Goal: Contribute content: Add original content to the website for others to see

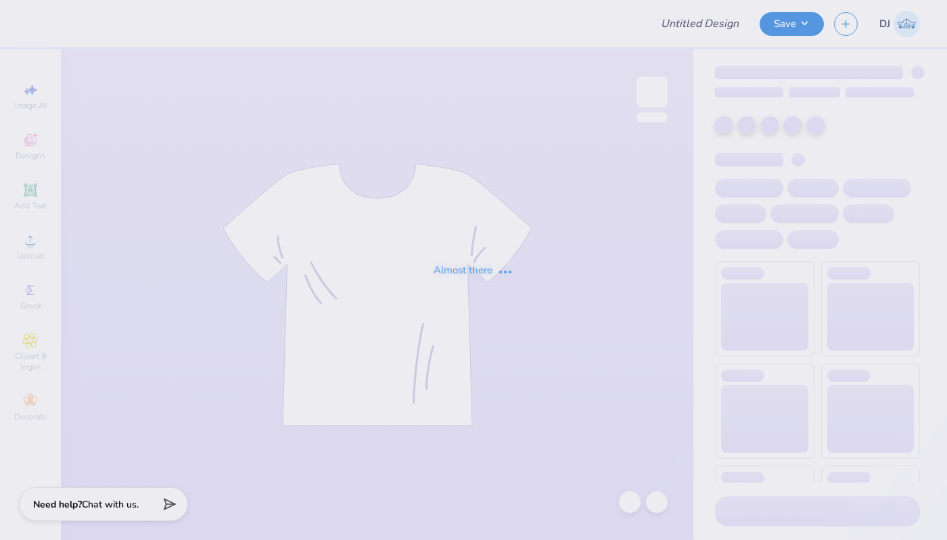
type input "Homecoming - Class Officer Collective at [GEOGRAPHIC_DATA] Un"
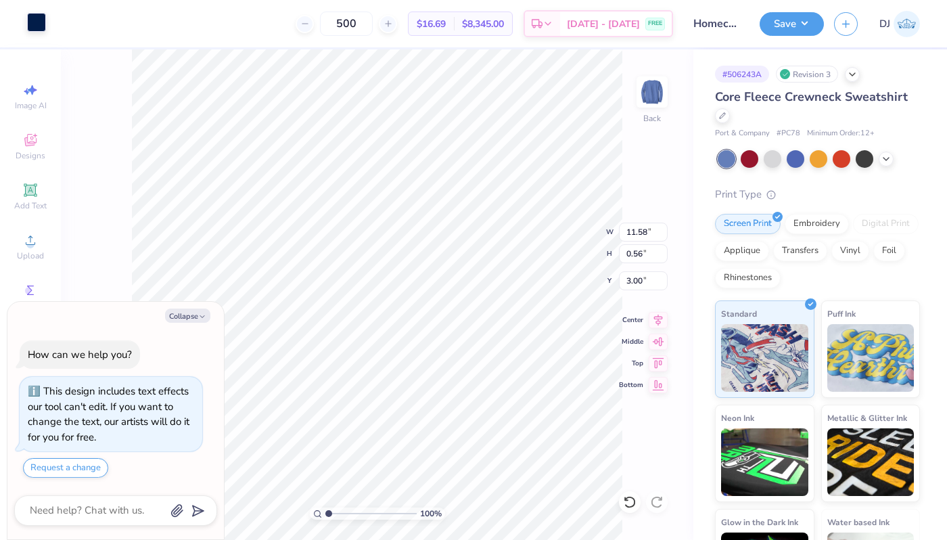
click at [38, 25] on div at bounding box center [36, 22] width 19 height 19
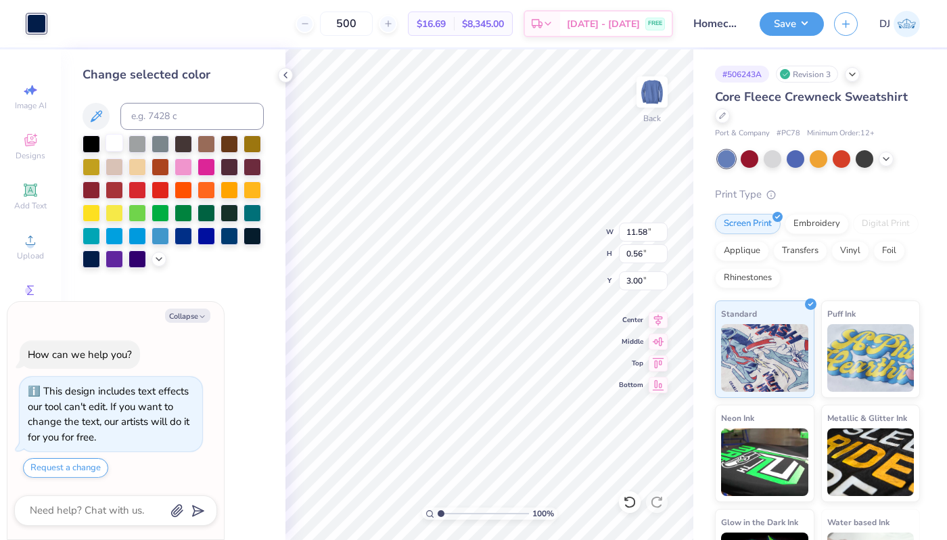
click at [111, 143] on div at bounding box center [115, 143] width 18 height 18
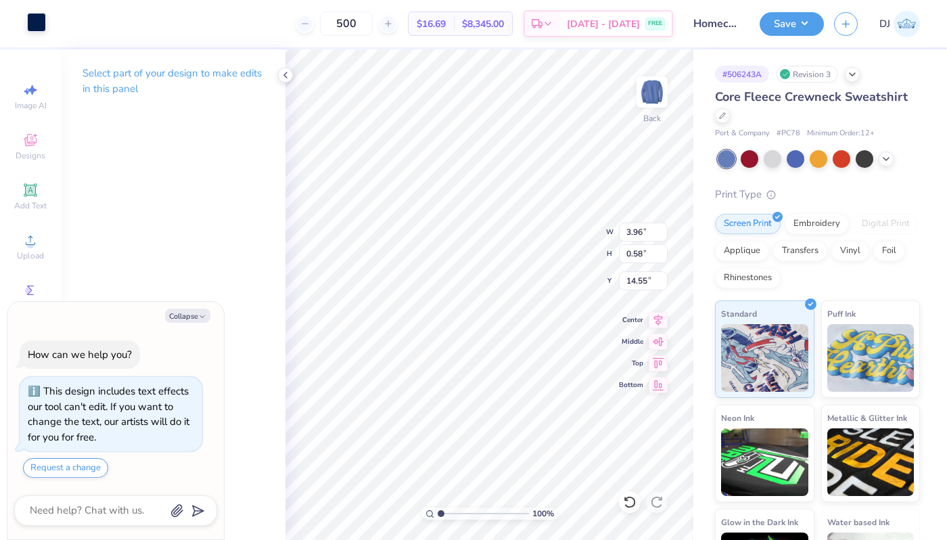
click at [43, 31] on div at bounding box center [36, 22] width 19 height 19
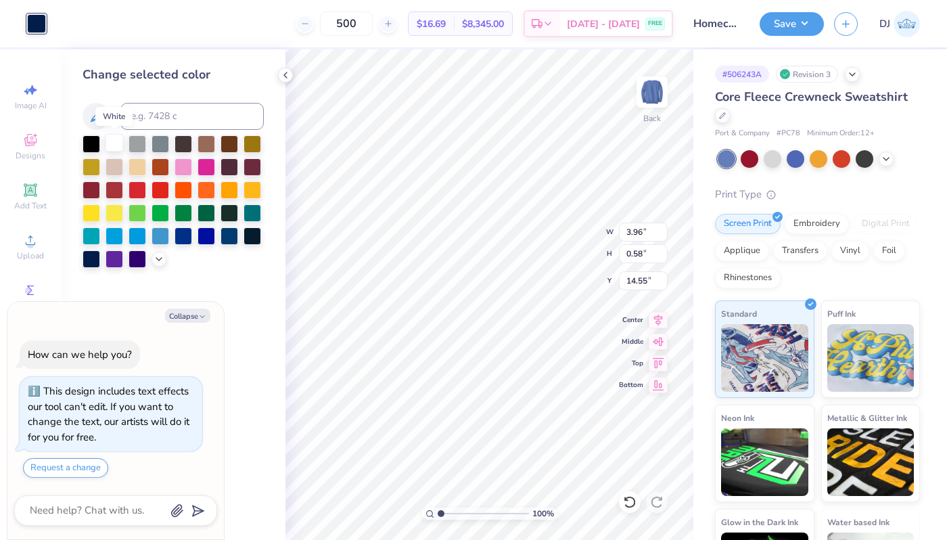
click at [122, 147] on div at bounding box center [115, 143] width 18 height 18
type textarea "x"
type input "1.27"
type input "3.82"
type input "3.86"
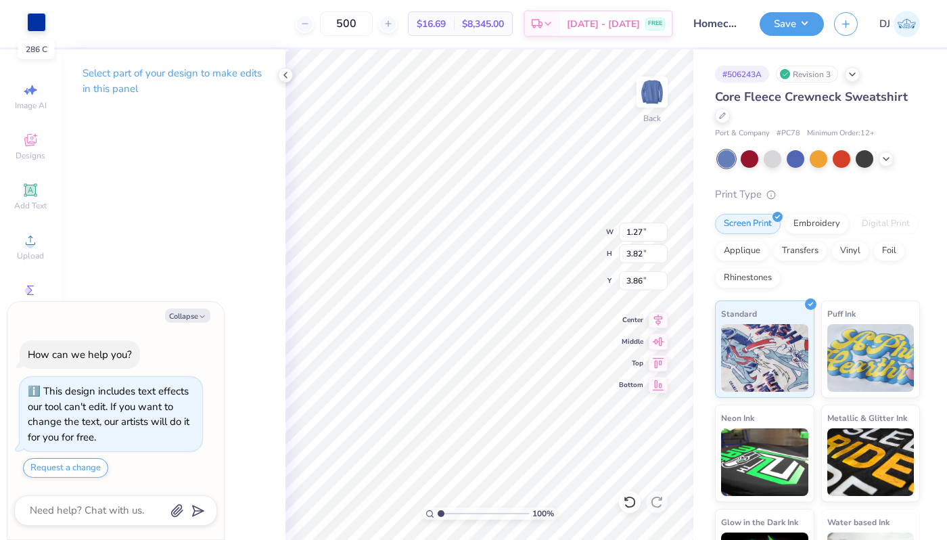
click at [42, 21] on div at bounding box center [36, 22] width 19 height 19
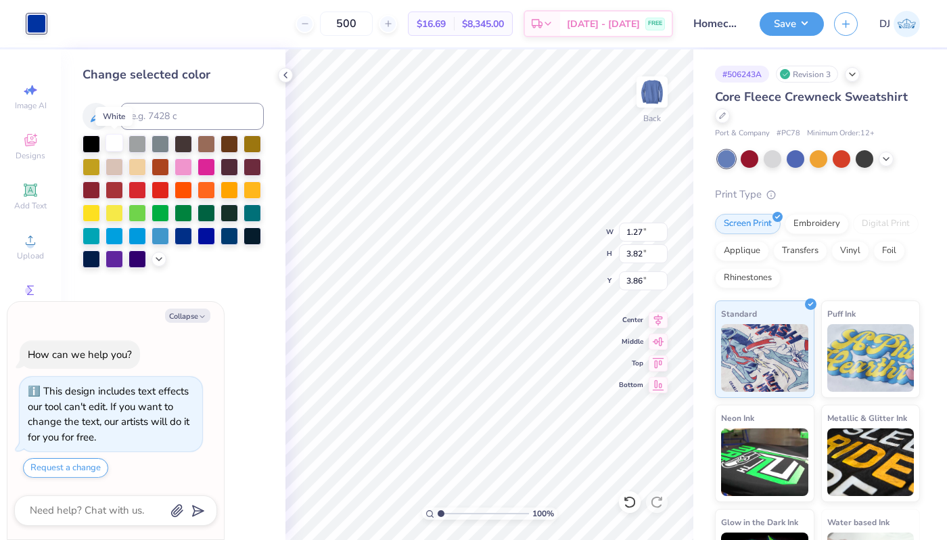
click at [118, 143] on div at bounding box center [115, 143] width 18 height 18
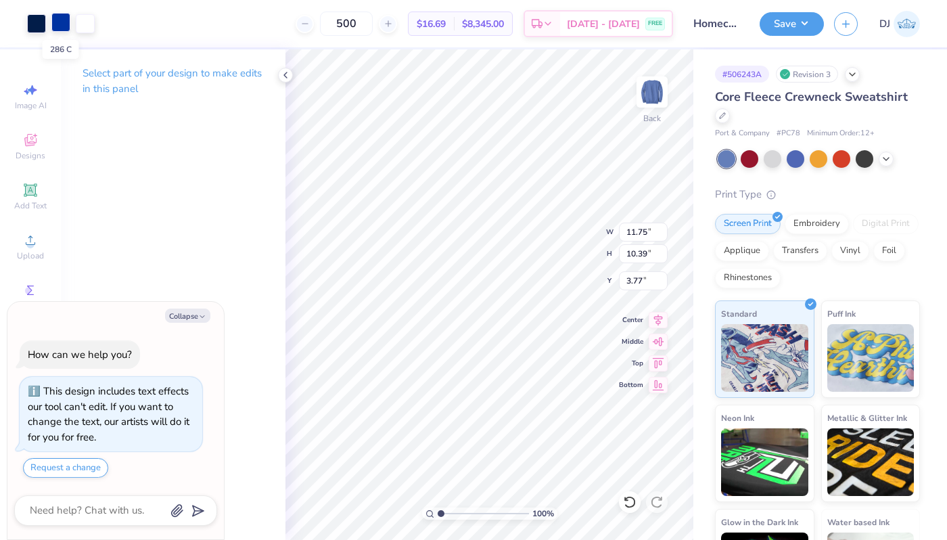
click at [67, 26] on div at bounding box center [60, 22] width 19 height 19
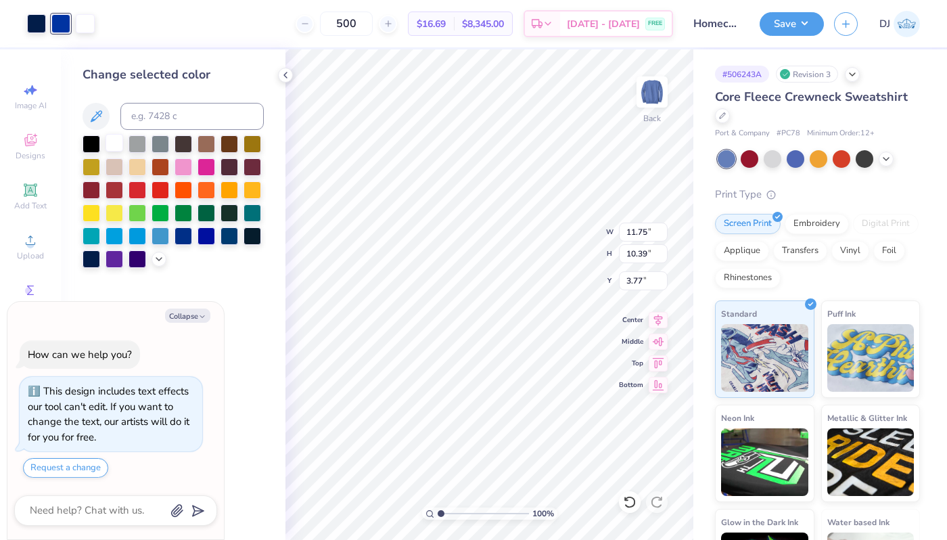
click at [111, 144] on div at bounding box center [115, 143] width 18 height 18
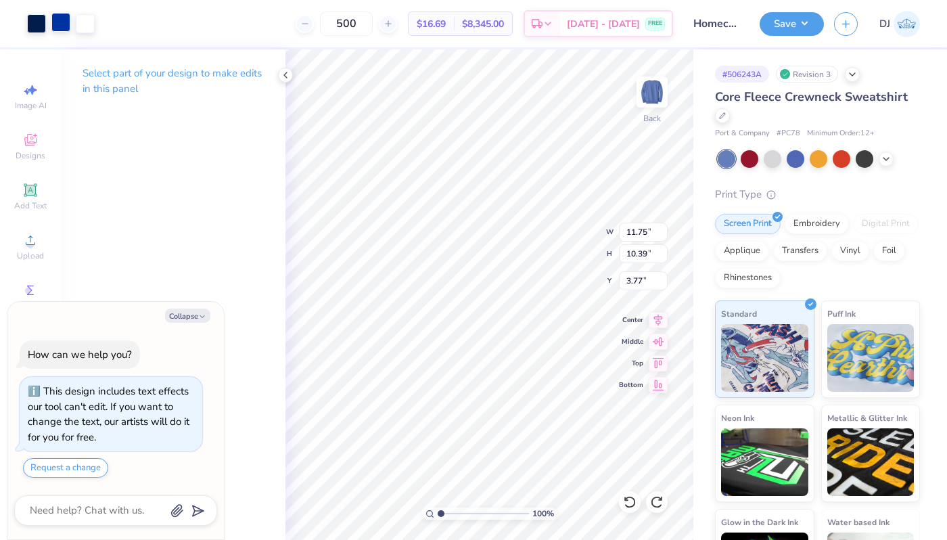
click at [64, 26] on div at bounding box center [60, 22] width 19 height 19
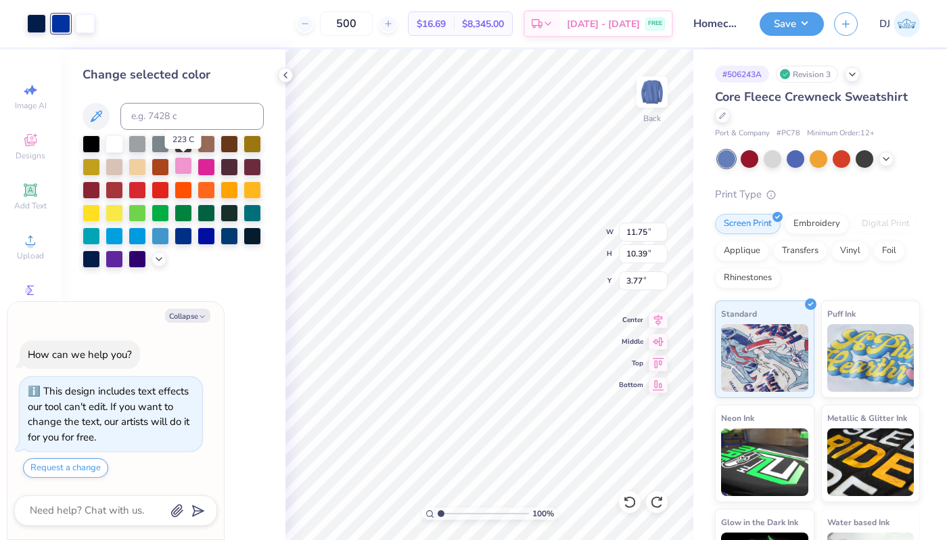
click at [185, 164] on div at bounding box center [184, 166] width 18 height 18
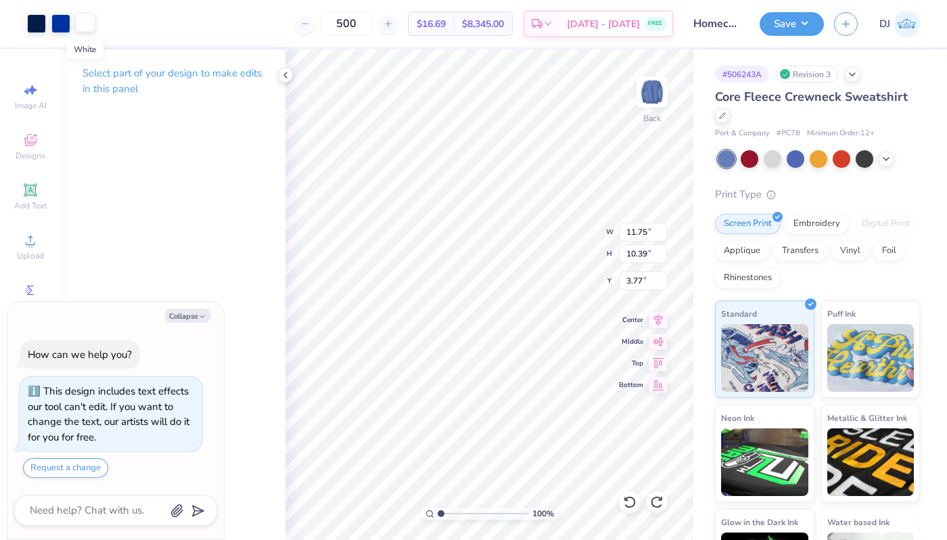
click at [77, 26] on div at bounding box center [85, 22] width 19 height 19
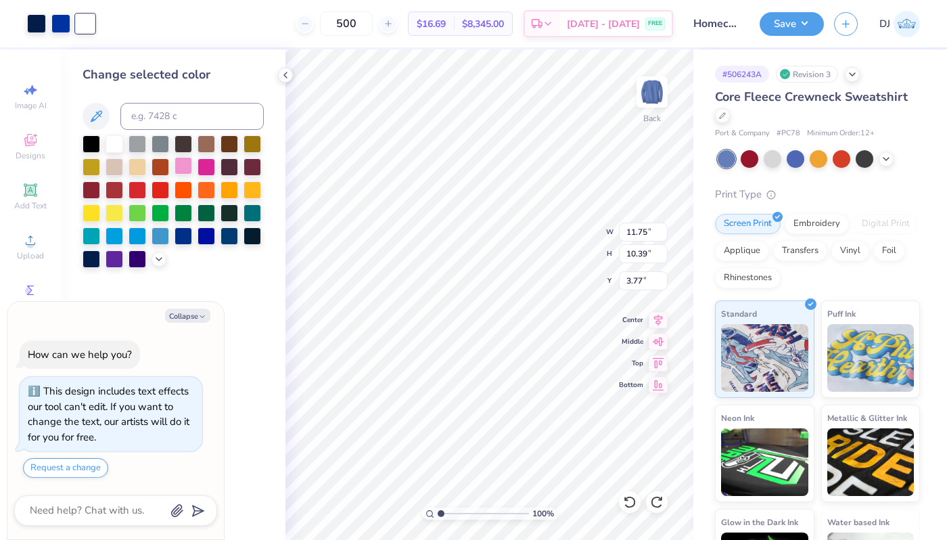
click at [181, 166] on div at bounding box center [184, 166] width 18 height 18
click at [62, 26] on div at bounding box center [60, 22] width 19 height 19
click at [111, 143] on div at bounding box center [115, 143] width 18 height 18
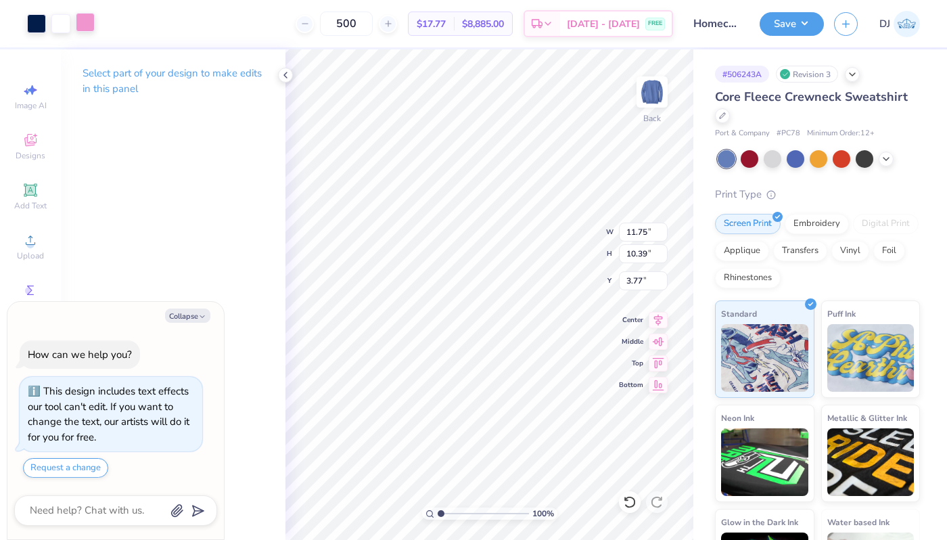
click at [85, 26] on div at bounding box center [85, 22] width 19 height 19
type textarea "x"
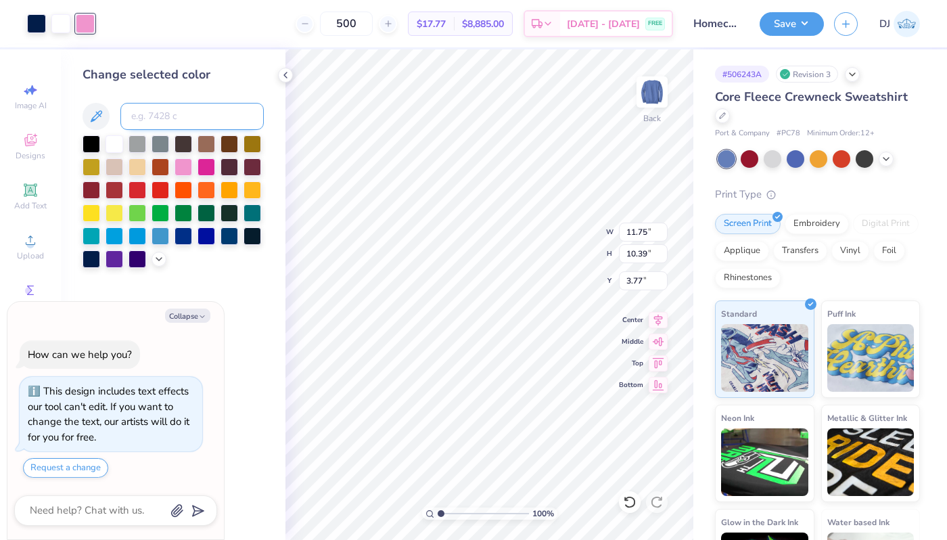
click at [206, 114] on input at bounding box center [191, 116] width 143 height 27
type input "286"
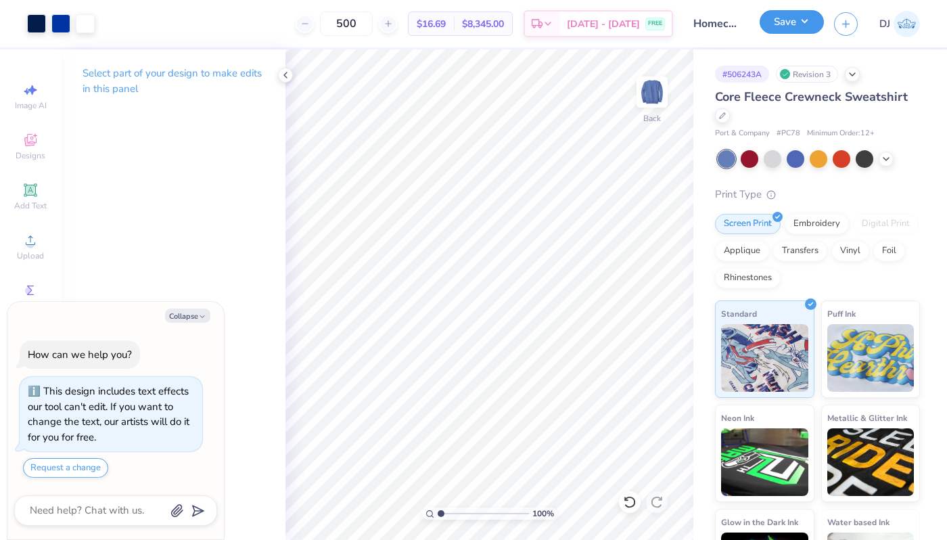
click at [790, 22] on button "Save" at bounding box center [792, 22] width 64 height 24
type textarea "x"
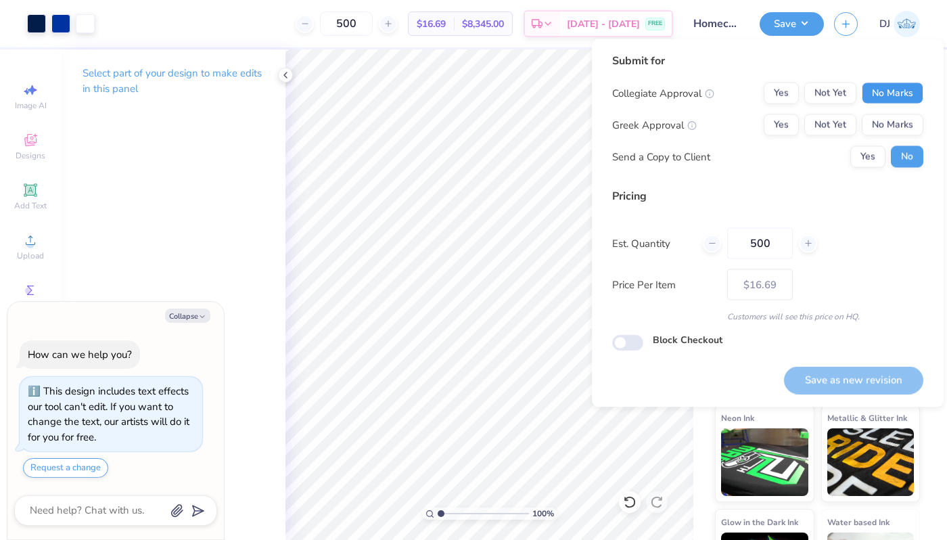
click at [890, 101] on button "No Marks" at bounding box center [893, 94] width 62 height 22
click at [782, 90] on button "Yes" at bounding box center [781, 94] width 35 height 22
click at [890, 135] on button "No Marks" at bounding box center [893, 125] width 62 height 22
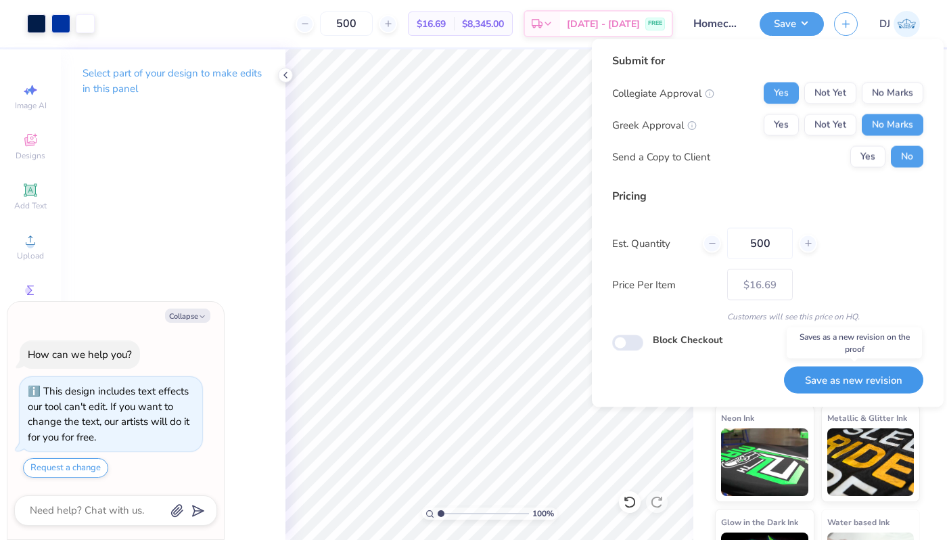
click at [841, 377] on button "Save as new revision" at bounding box center [853, 380] width 139 height 28
type input "$16.69"
type textarea "x"
